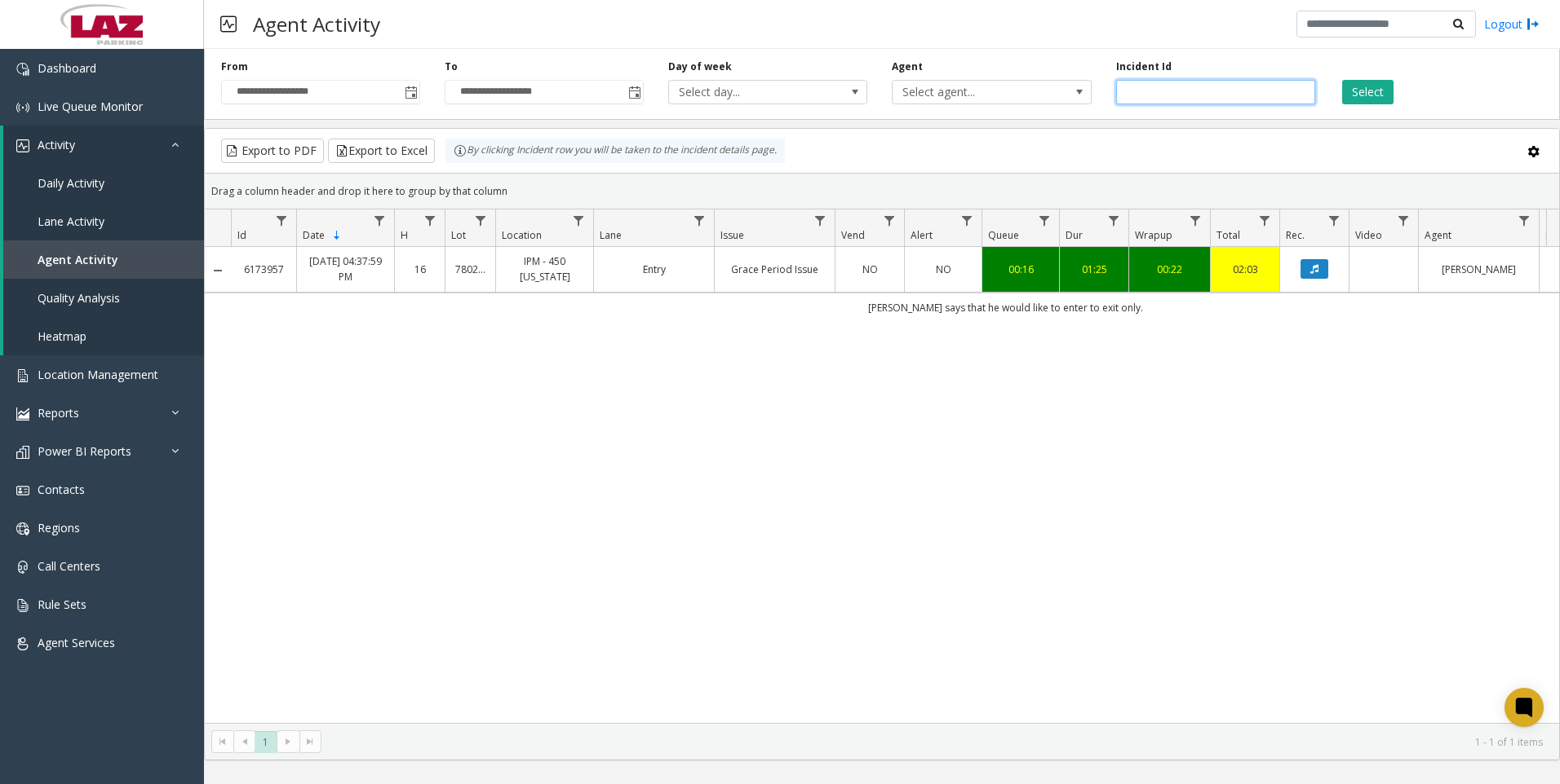
click at [1133, 89] on input "*******" at bounding box center [1215, 92] width 199 height 24
paste input "number"
click at [1366, 102] on button "Select" at bounding box center [1367, 92] width 51 height 24
click at [1318, 277] on button "Data table" at bounding box center [1314, 269] width 28 height 20
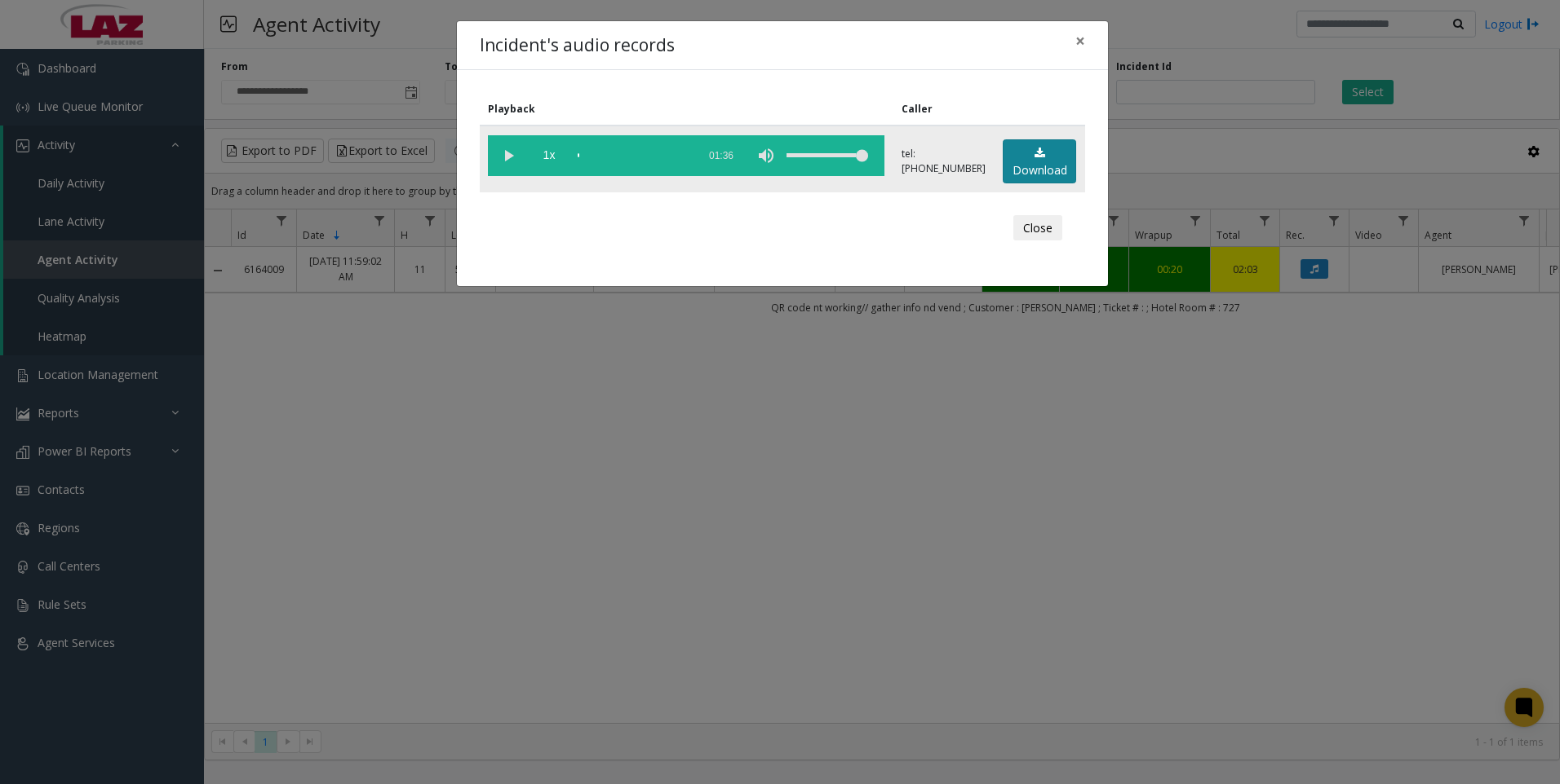
click at [1012, 171] on link "Download" at bounding box center [1039, 162] width 74 height 45
click at [1289, 717] on div "Incident's audio records × Playback Caller 1x 01:36 tel:[PHONE_NUMBER] Download…" at bounding box center [780, 392] width 1560 height 784
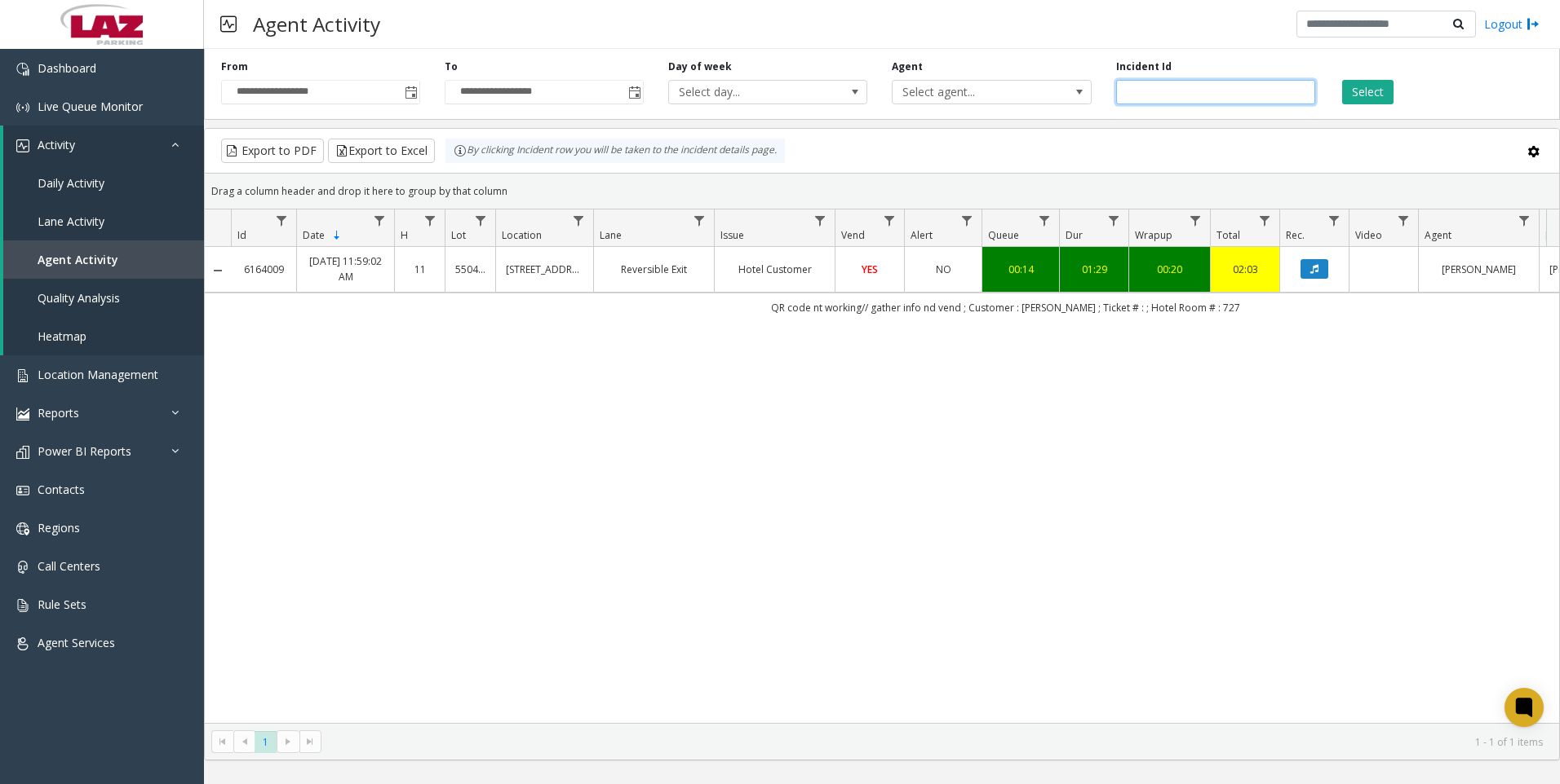
click at [1222, 84] on input "*******" at bounding box center [1215, 92] width 199 height 24
paste input "number"
click at [1365, 99] on button "Select" at bounding box center [1367, 92] width 51 height 24
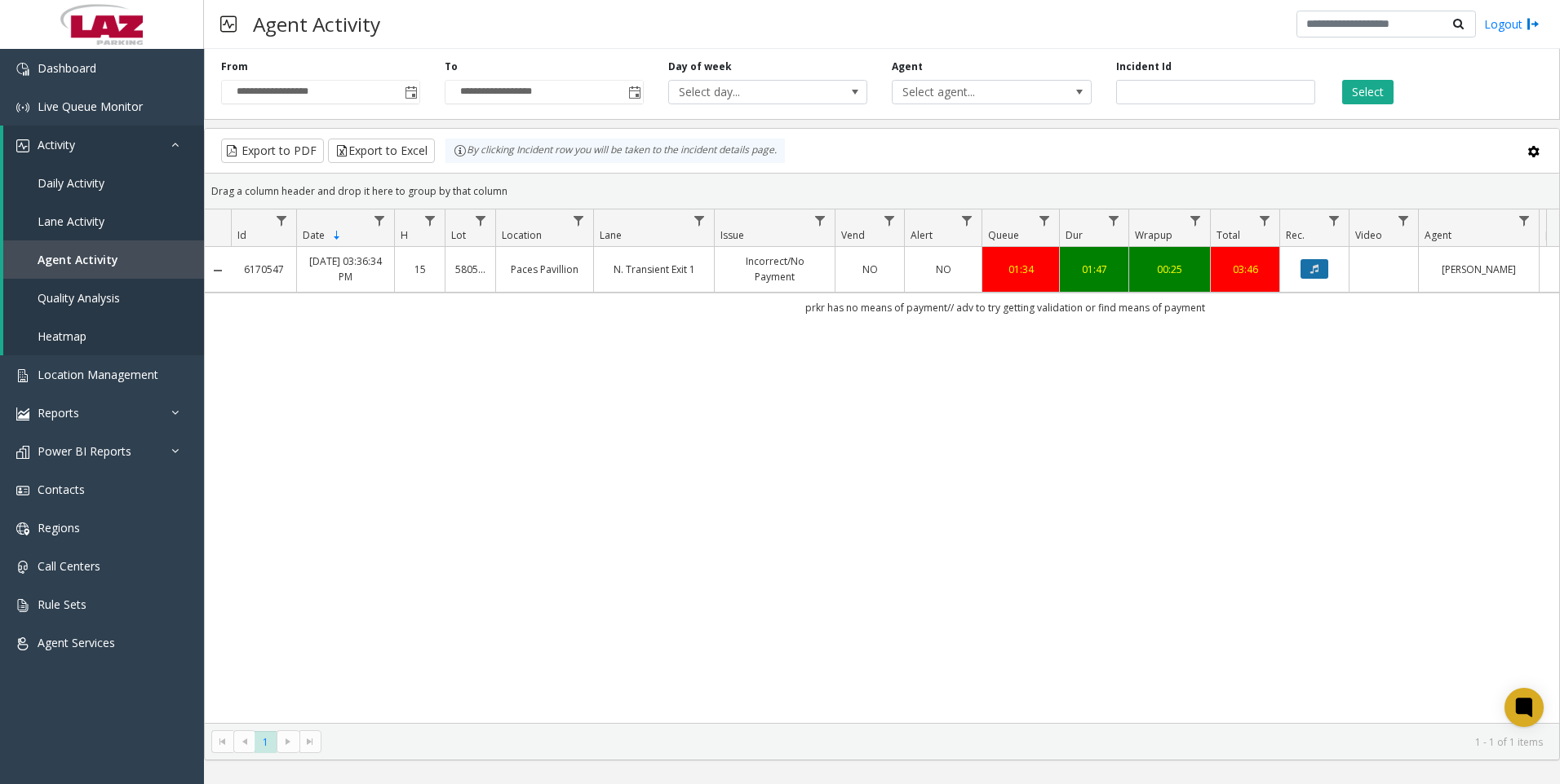
click at [1305, 271] on button "Data table" at bounding box center [1314, 269] width 28 height 20
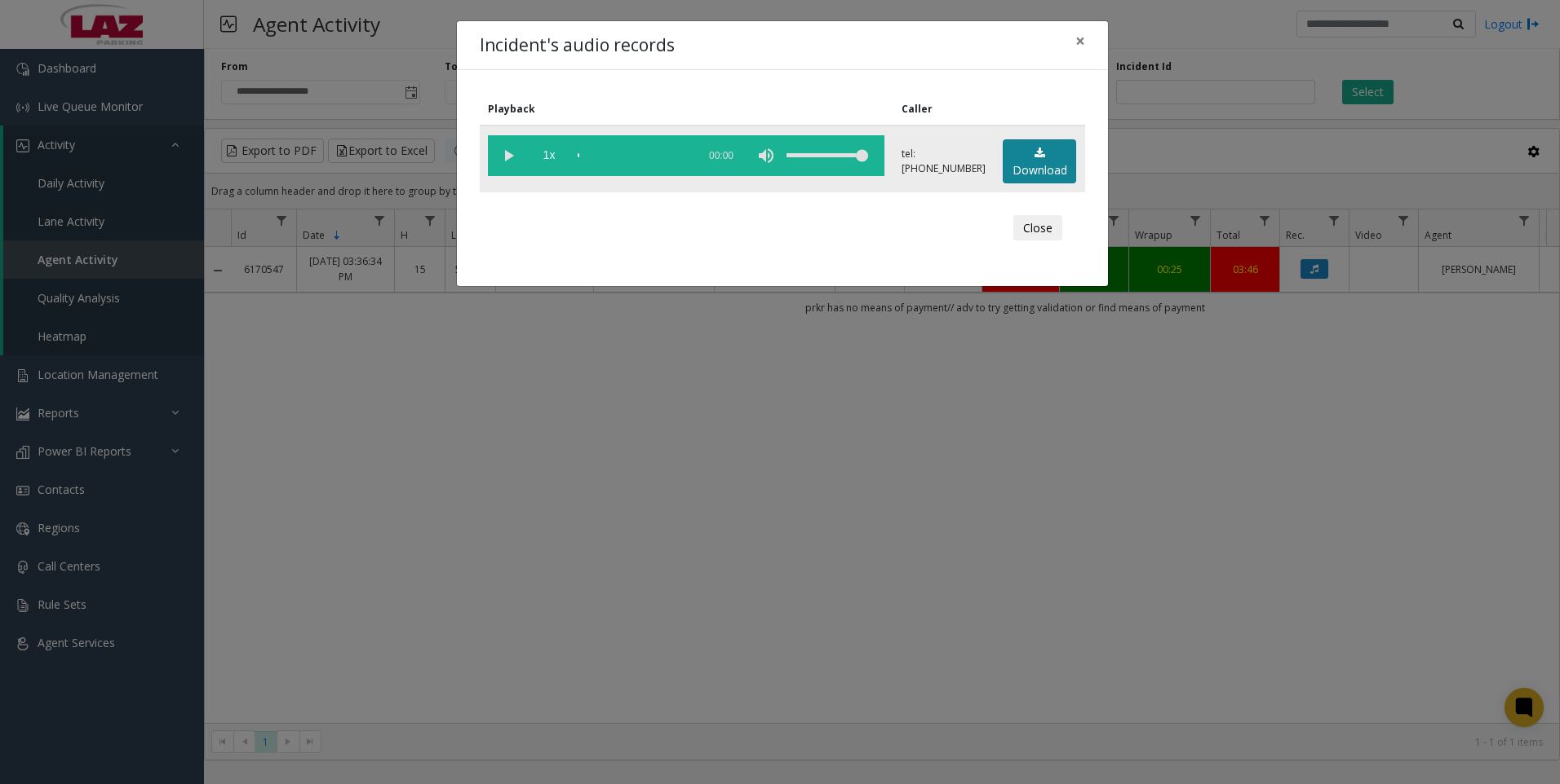
click at [1007, 169] on link "Download" at bounding box center [1039, 162] width 74 height 45
click at [1235, 563] on div "Incident's audio records × Playback Caller 1x 01:50 tel:[PHONE_NUMBER] Download…" at bounding box center [780, 392] width 1560 height 784
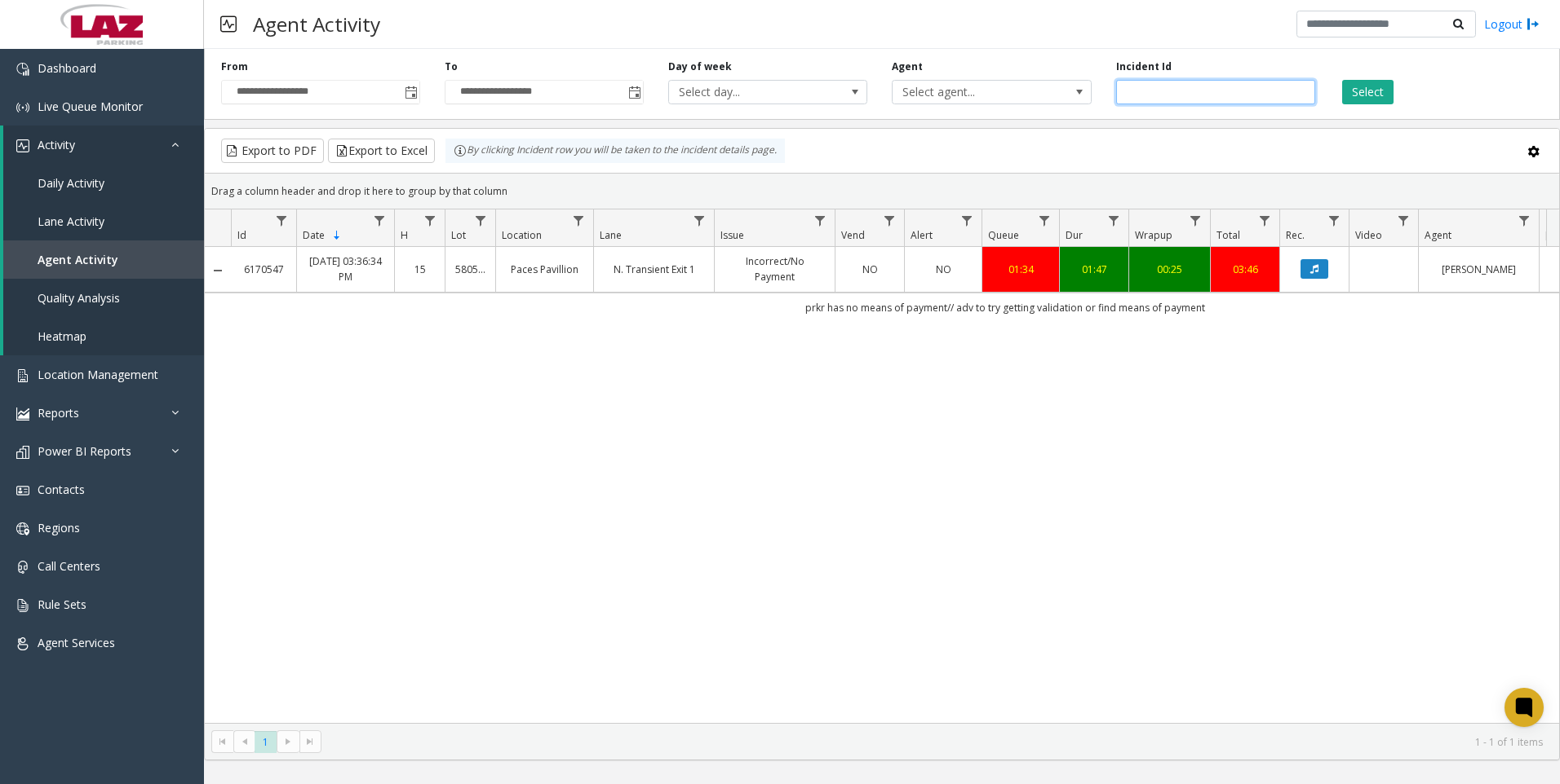
click at [1162, 91] on input "*******" at bounding box center [1215, 92] width 199 height 24
paste input "number"
click at [1373, 98] on button "Select" at bounding box center [1367, 92] width 51 height 24
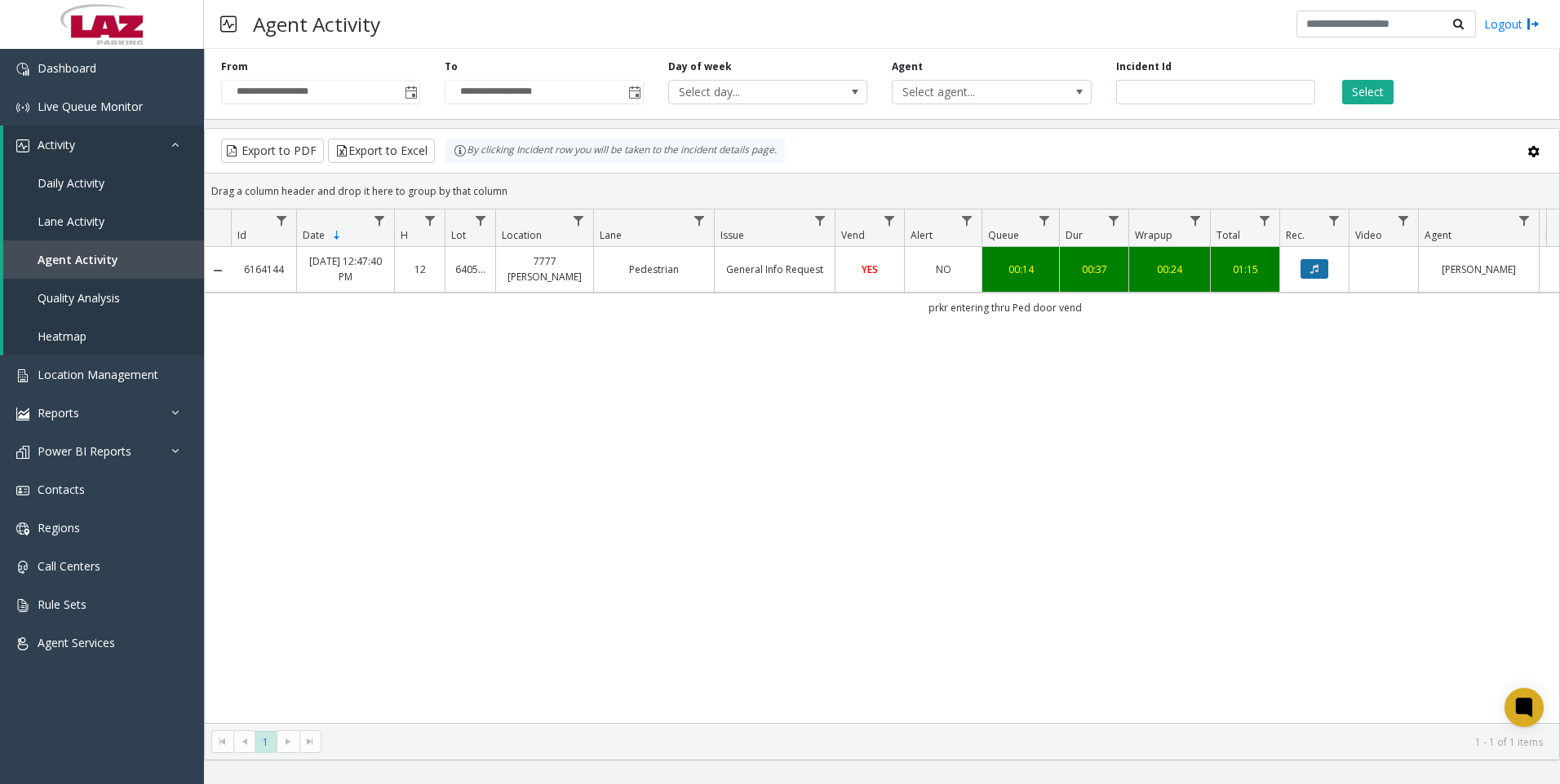
click at [1310, 272] on icon "Data table" at bounding box center [1314, 269] width 8 height 10
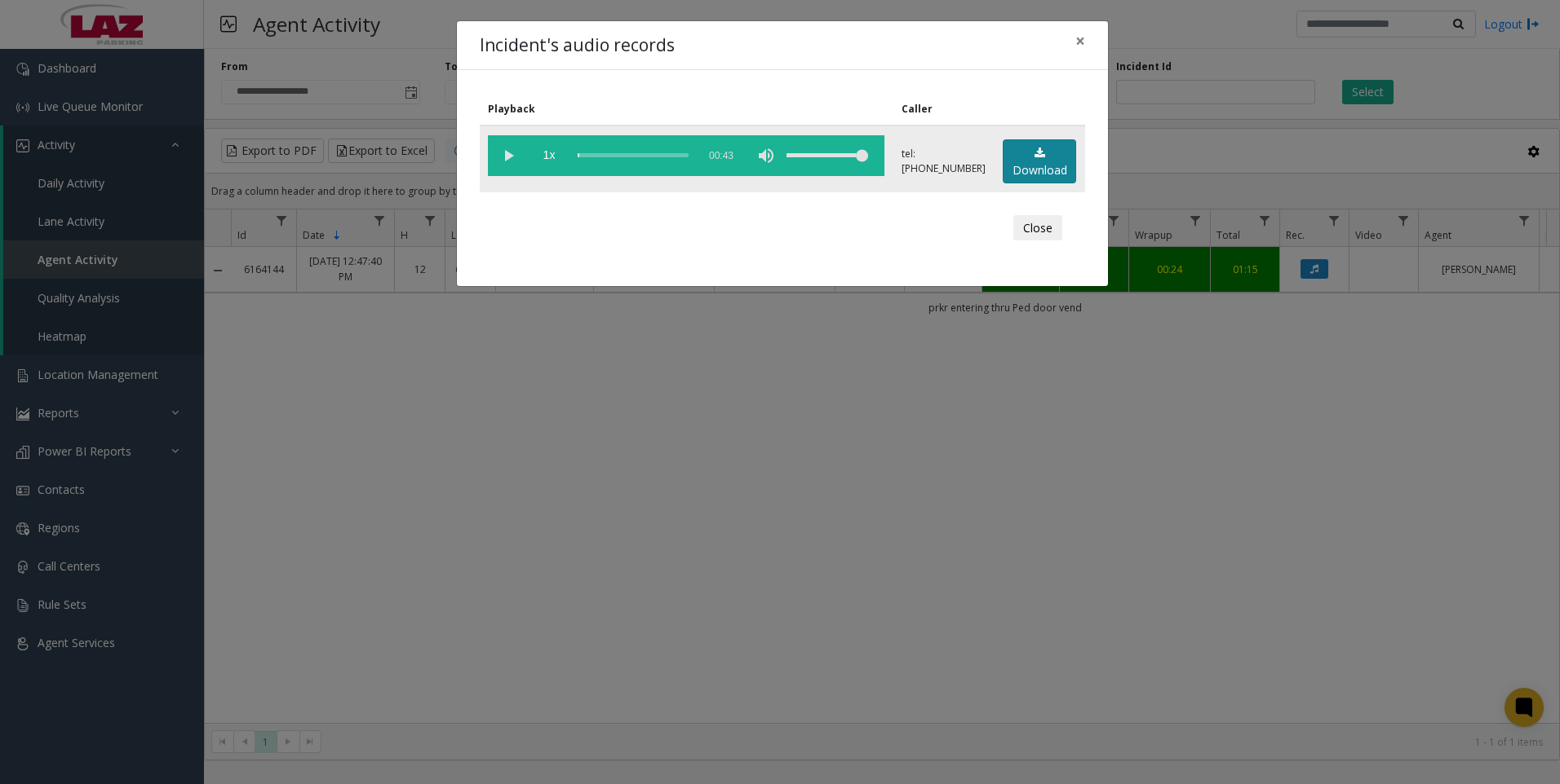
click at [1055, 160] on link "Download" at bounding box center [1039, 162] width 74 height 45
click at [1272, 601] on div "Incident's audio records × Playback Caller 1x 00:43 tel:[PHONE_NUMBER] Download…" at bounding box center [780, 392] width 1560 height 784
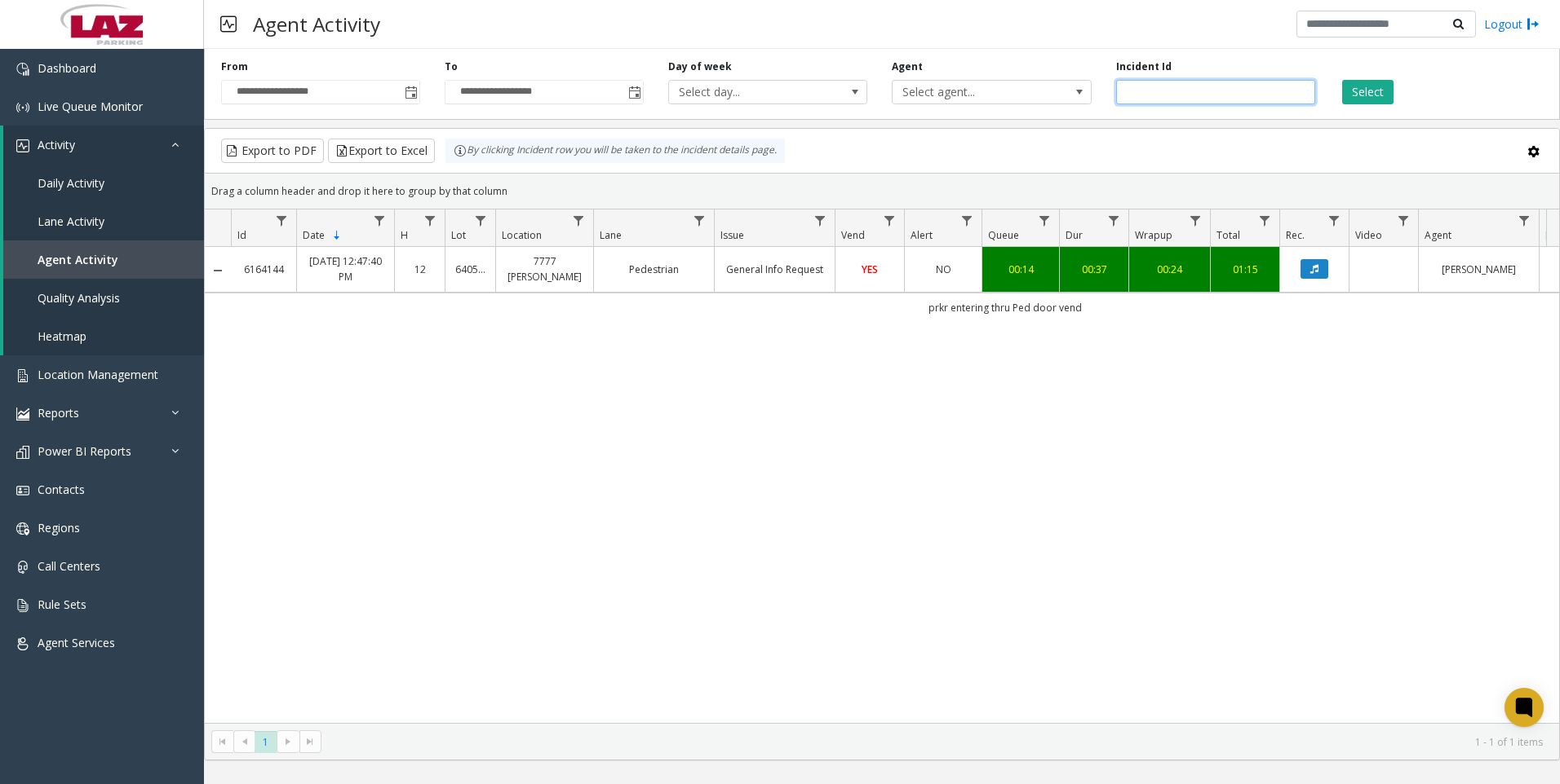
click at [1239, 99] on input "*******" at bounding box center [1215, 92] width 199 height 24
paste input "number"
click at [1384, 89] on button "Select" at bounding box center [1367, 92] width 51 height 24
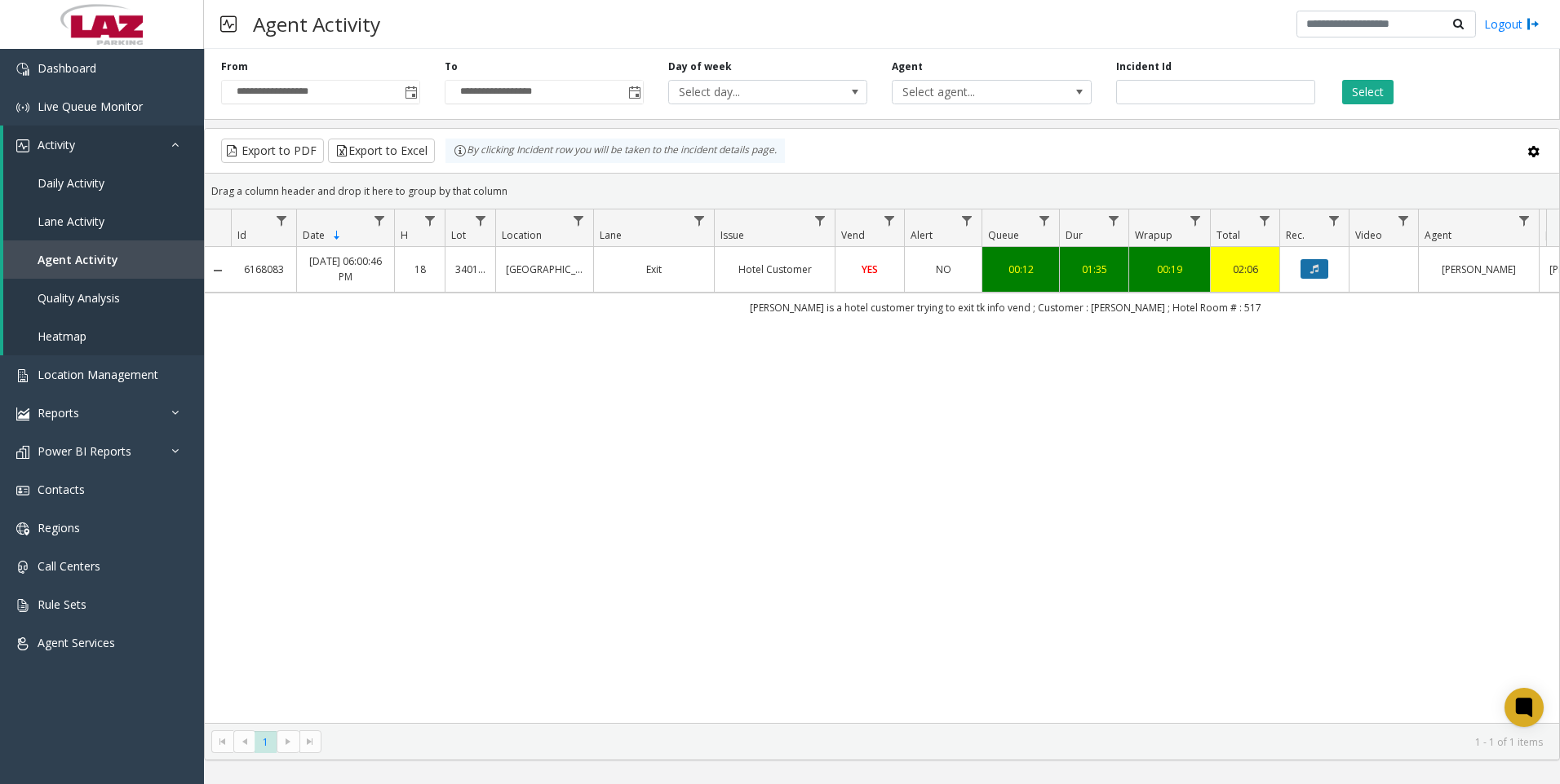
click at [1305, 263] on button "Data table" at bounding box center [1314, 269] width 28 height 20
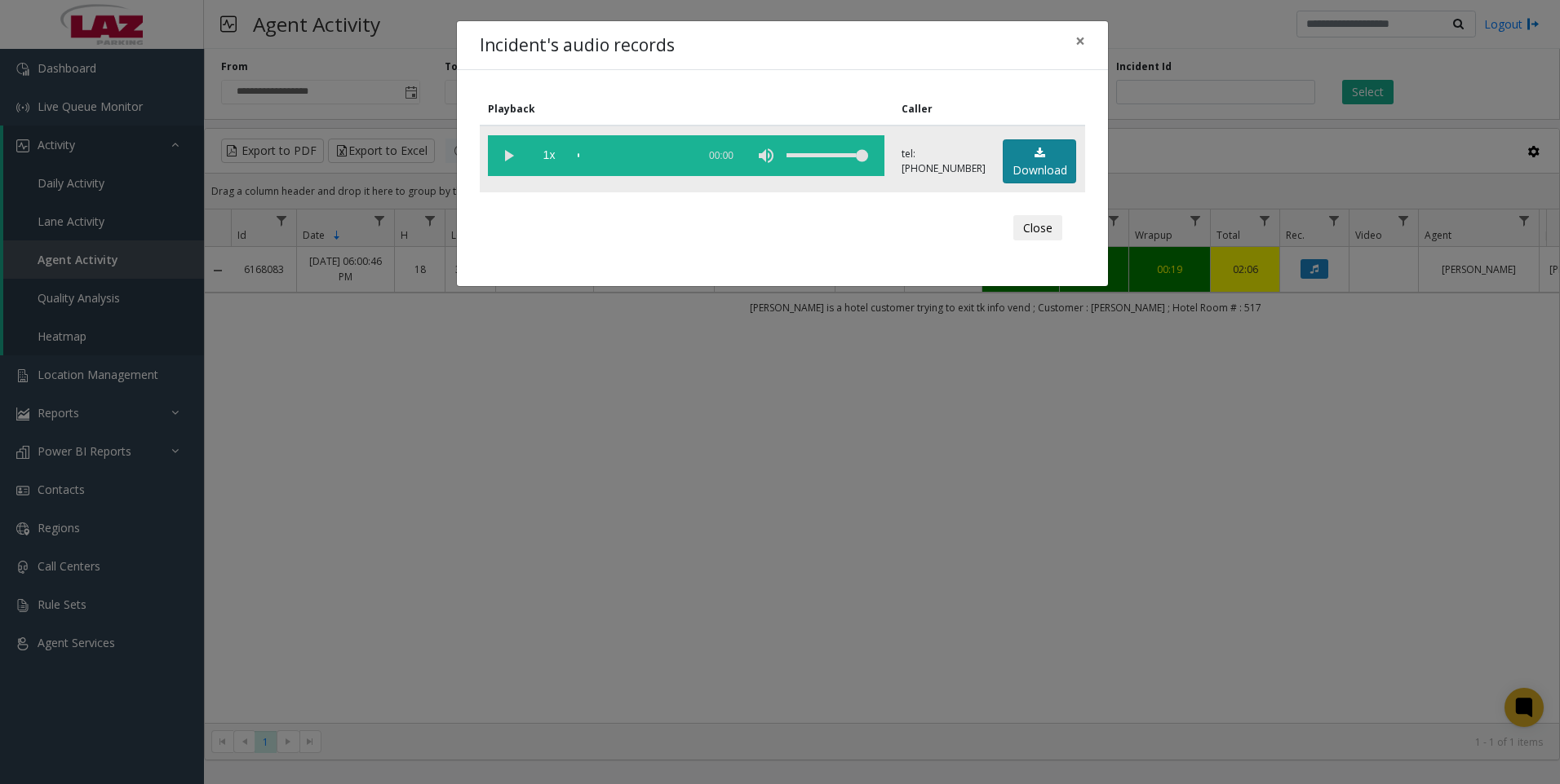
click at [1039, 162] on link "Download" at bounding box center [1039, 162] width 74 height 45
click at [1351, 624] on div "Incident's audio records × Playback Caller 1x 01:38 tel:[PHONE_NUMBER] Download…" at bounding box center [780, 392] width 1560 height 784
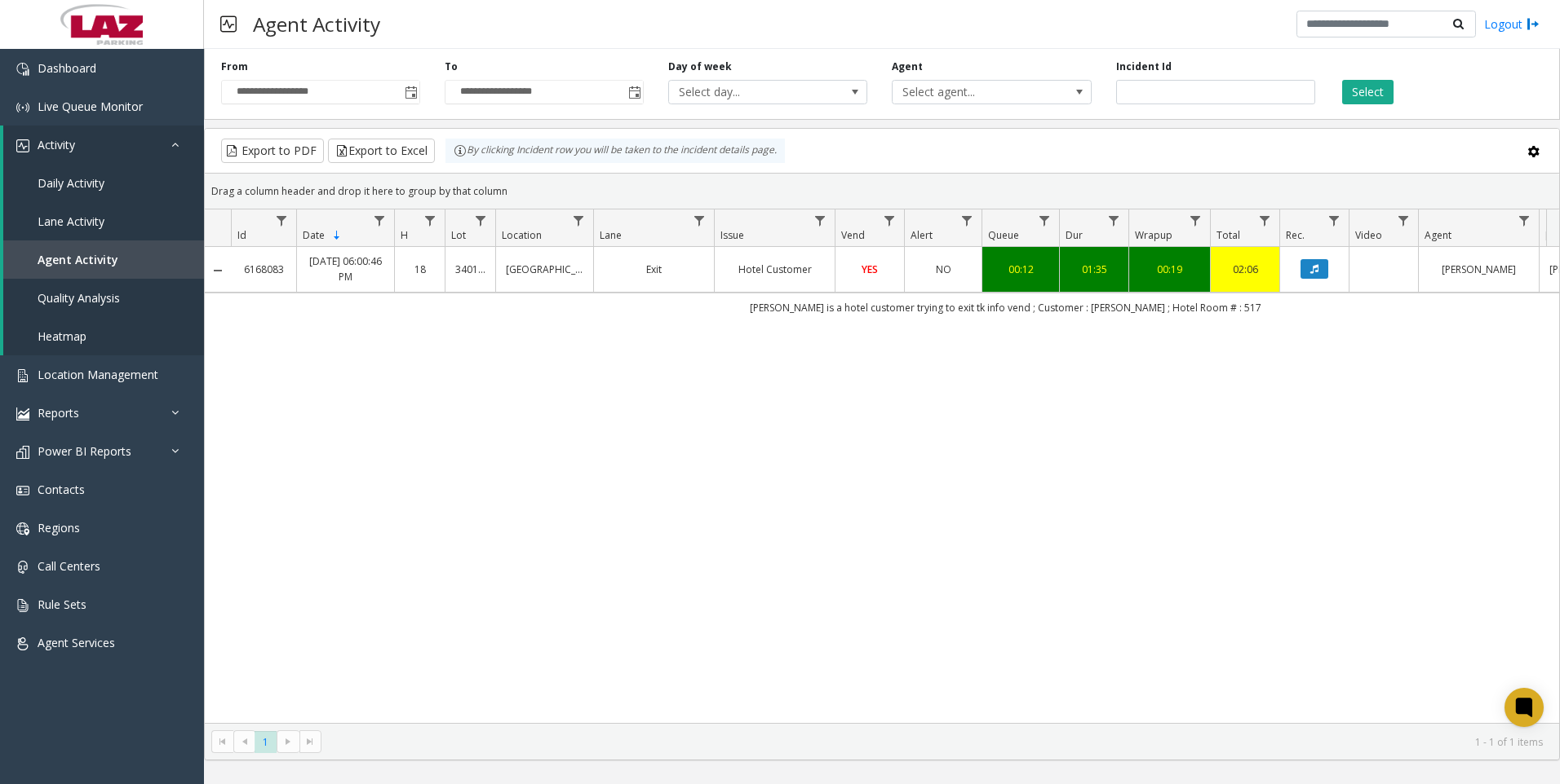
click at [1311, 495] on div "6168083 [DATE] 06:00:46 PM 18 340154 [GEOGRAPHIC_DATA] Exit Hotel Customer YES …" at bounding box center [882, 485] width 1354 height 476
click at [1199, 82] on input "*******" at bounding box center [1215, 92] width 199 height 24
paste input "number"
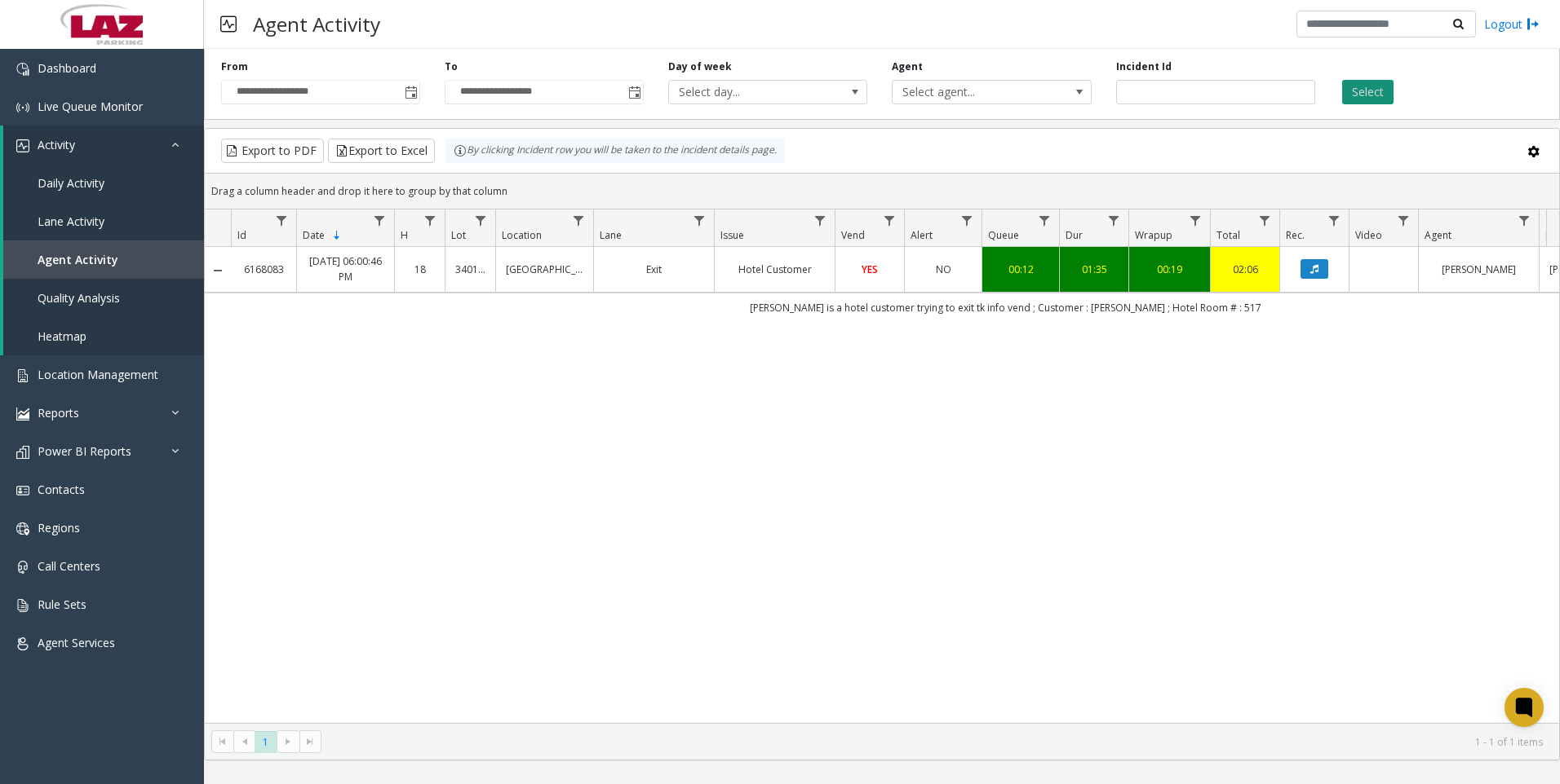
click at [1373, 95] on button "Select" at bounding box center [1367, 92] width 51 height 24
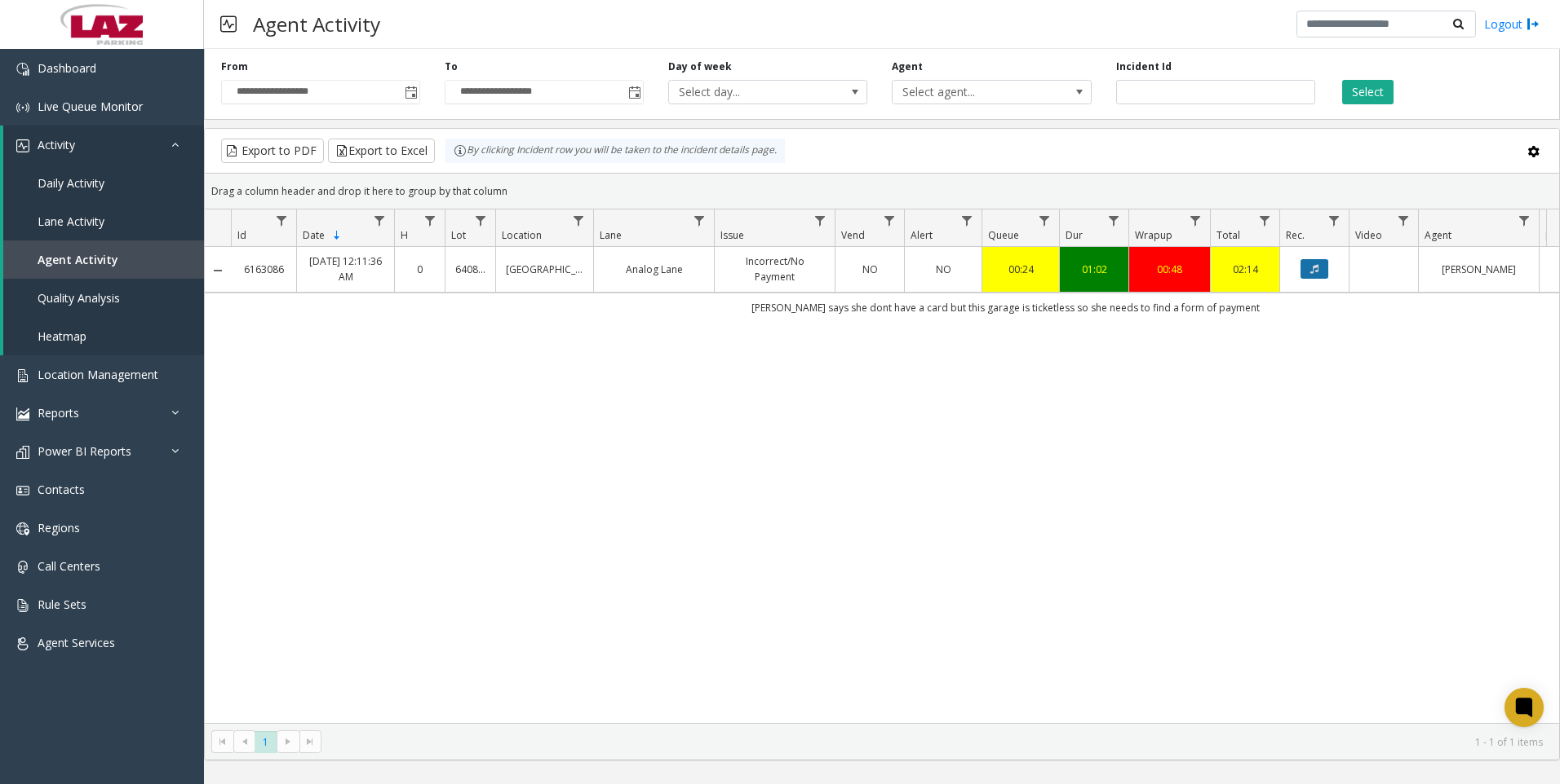
click at [1305, 261] on button "Data table" at bounding box center [1314, 269] width 28 height 20
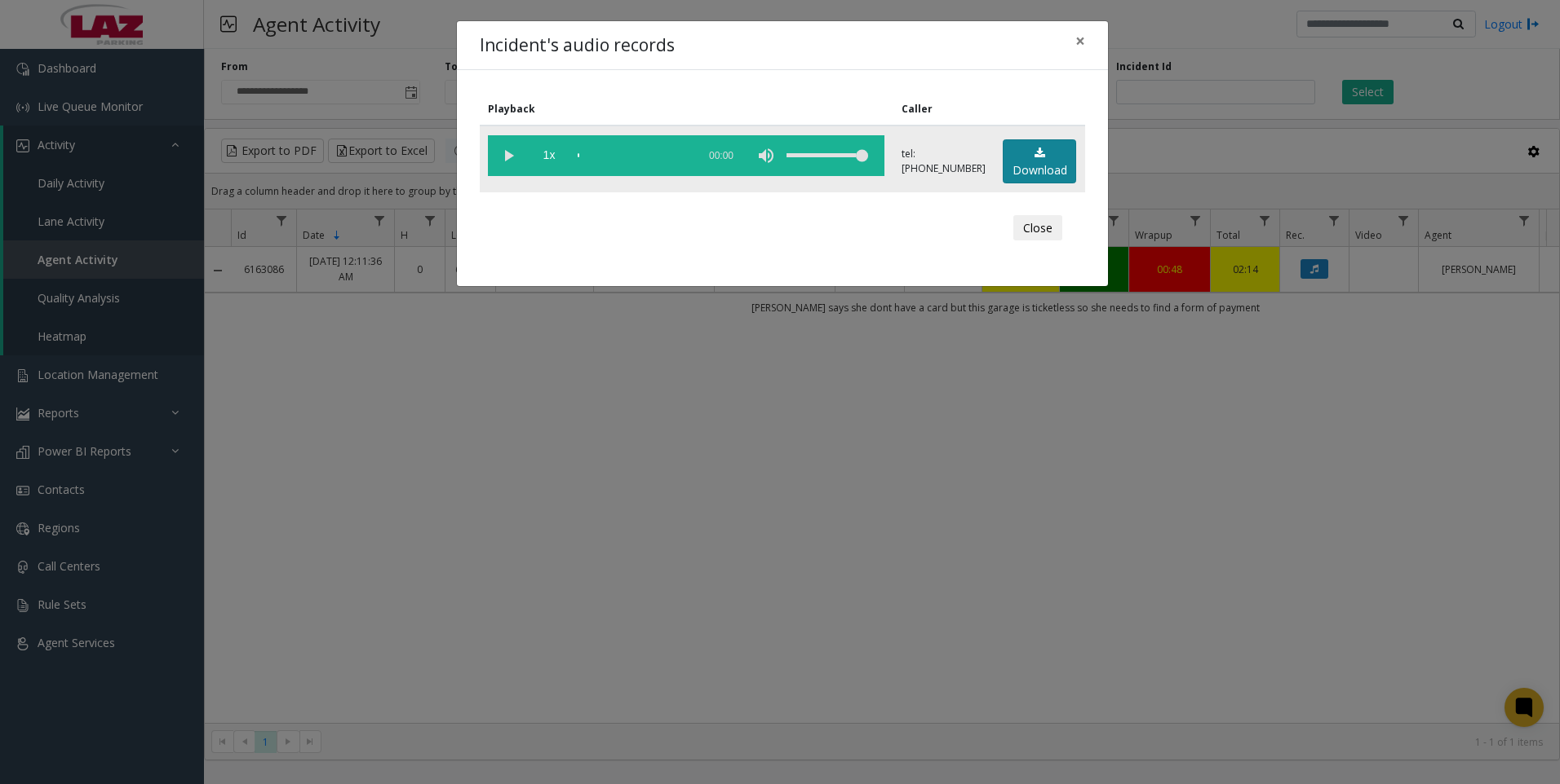
click at [1046, 167] on link "Download" at bounding box center [1039, 162] width 74 height 45
click at [1315, 654] on div "Incident's audio records × Playback Caller 1x 01:16 tel:[PHONE_NUMBER] Download…" at bounding box center [780, 392] width 1560 height 784
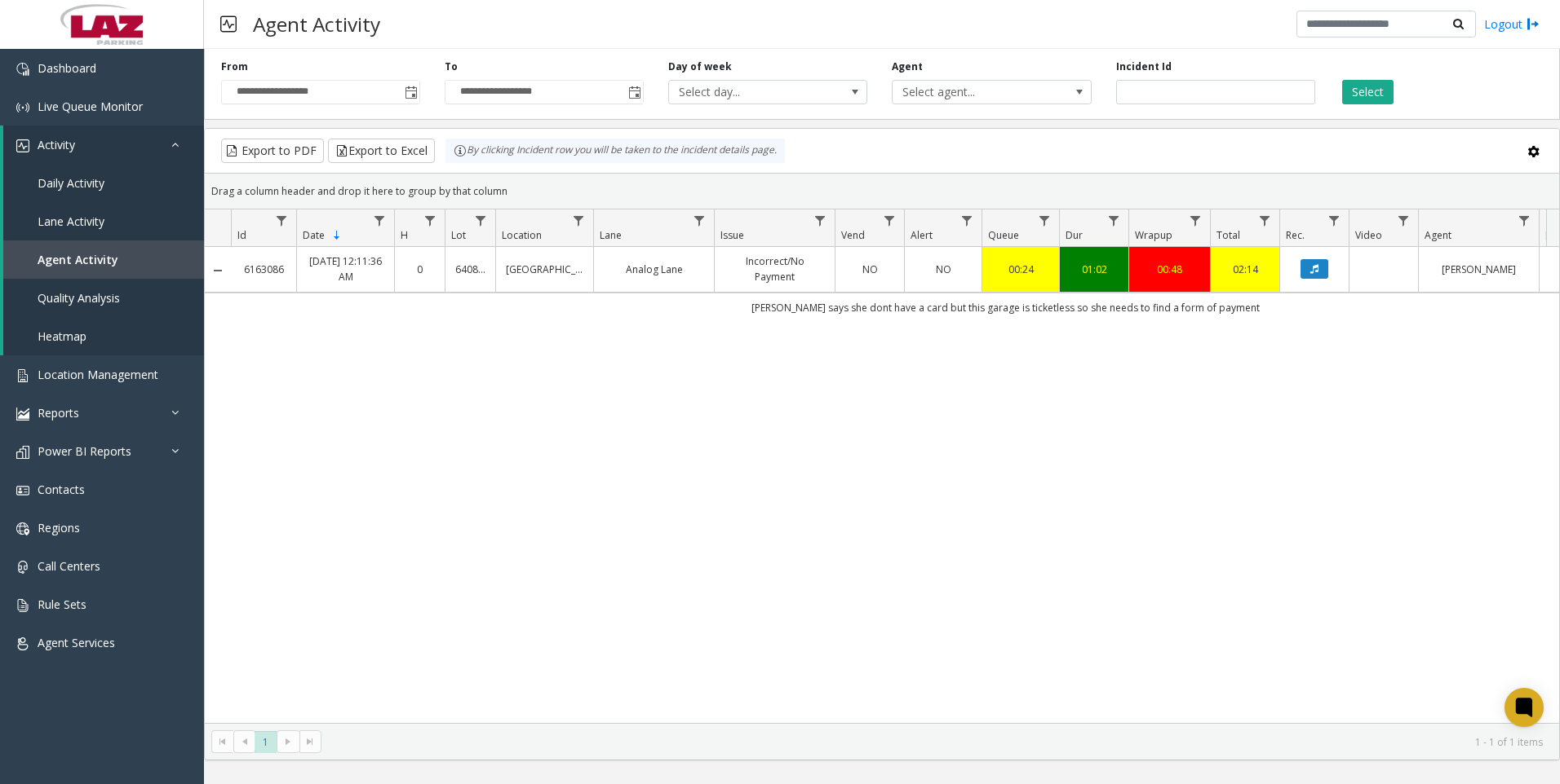
click at [1406, 535] on div "6163086 [DATE] 12:11:36 AM 0 640874 [GEOGRAPHIC_DATA] Analog Lane Incorrect/No …" at bounding box center [882, 485] width 1354 height 476
click at [1357, 629] on div "6163086 [DATE] 12:11:36 AM 0 640874 [GEOGRAPHIC_DATA] Analog Lane Incorrect/No …" at bounding box center [882, 485] width 1354 height 476
click at [1183, 101] on input "*******" at bounding box center [1215, 92] width 199 height 24
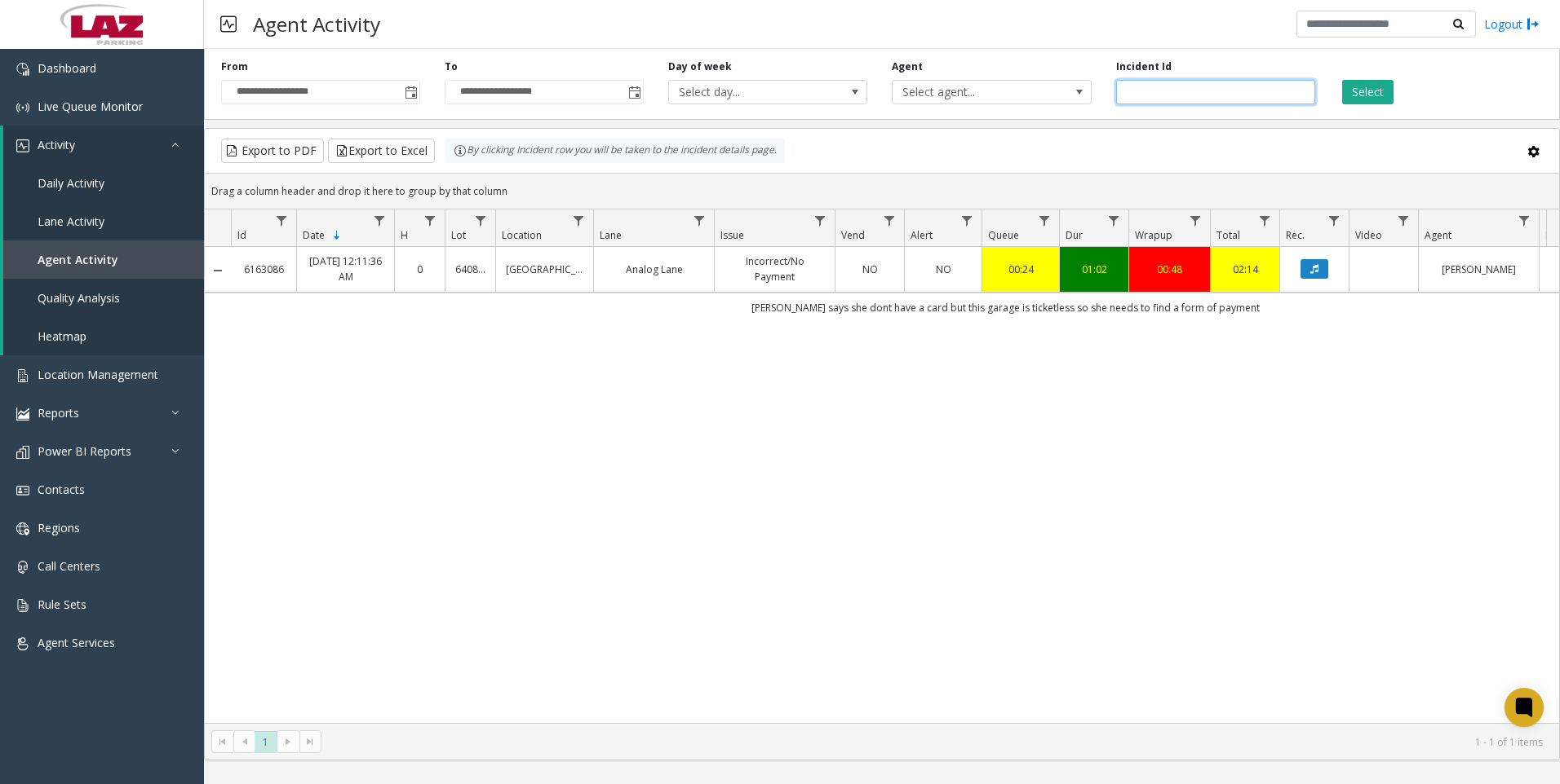
paste input "number"
type input "*******"
click at [1344, 96] on button "Select" at bounding box center [1367, 92] width 51 height 24
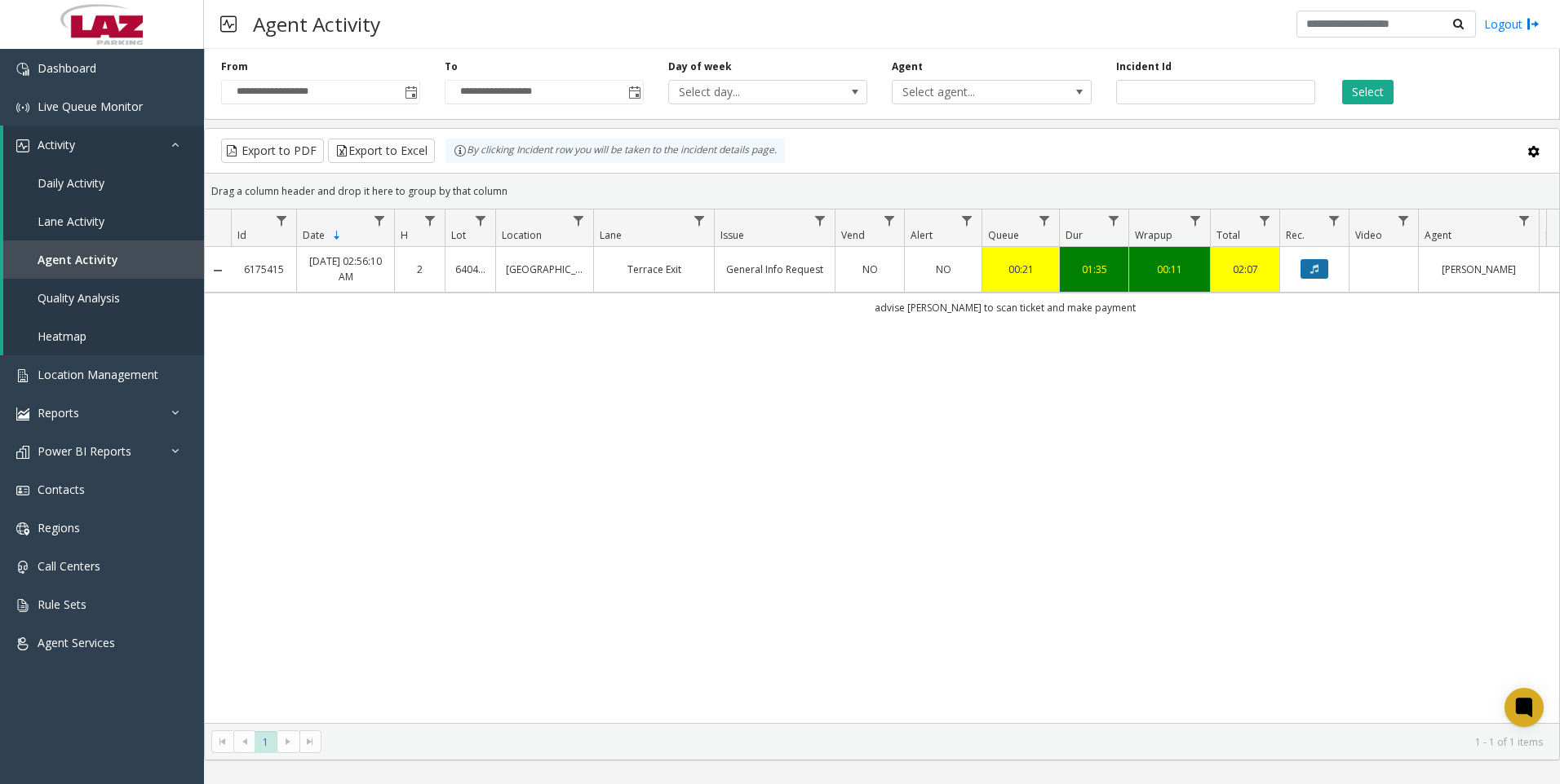
click at [1316, 277] on button "Data table" at bounding box center [1314, 269] width 28 height 20
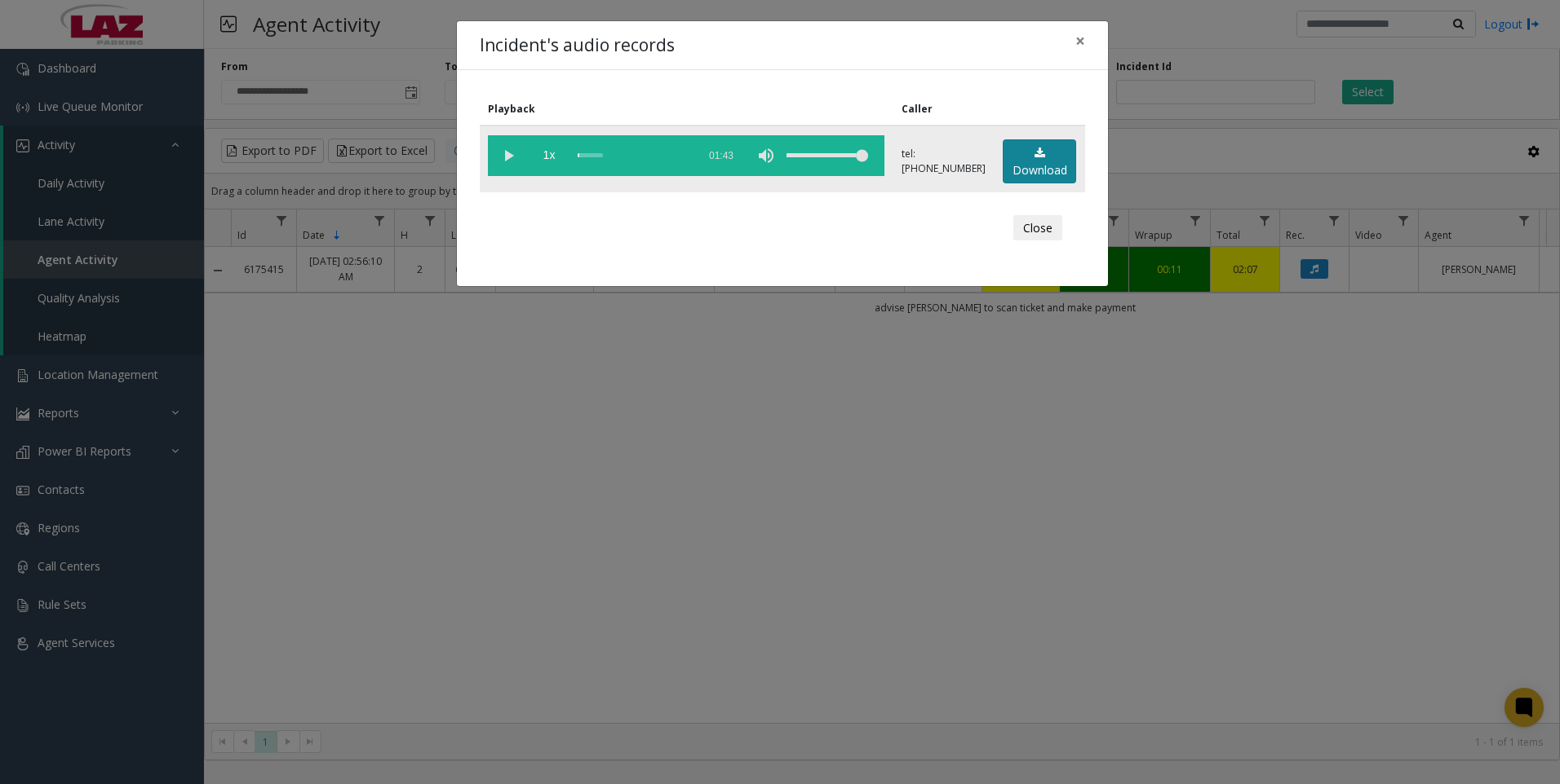
click at [1070, 160] on link "Download" at bounding box center [1039, 162] width 74 height 45
click at [1380, 666] on div "Incident's audio records × Playback Caller 1x 01:43 tel:[PHONE_NUMBER] Download…" at bounding box center [780, 392] width 1560 height 784
